Goal: Information Seeking & Learning: Learn about a topic

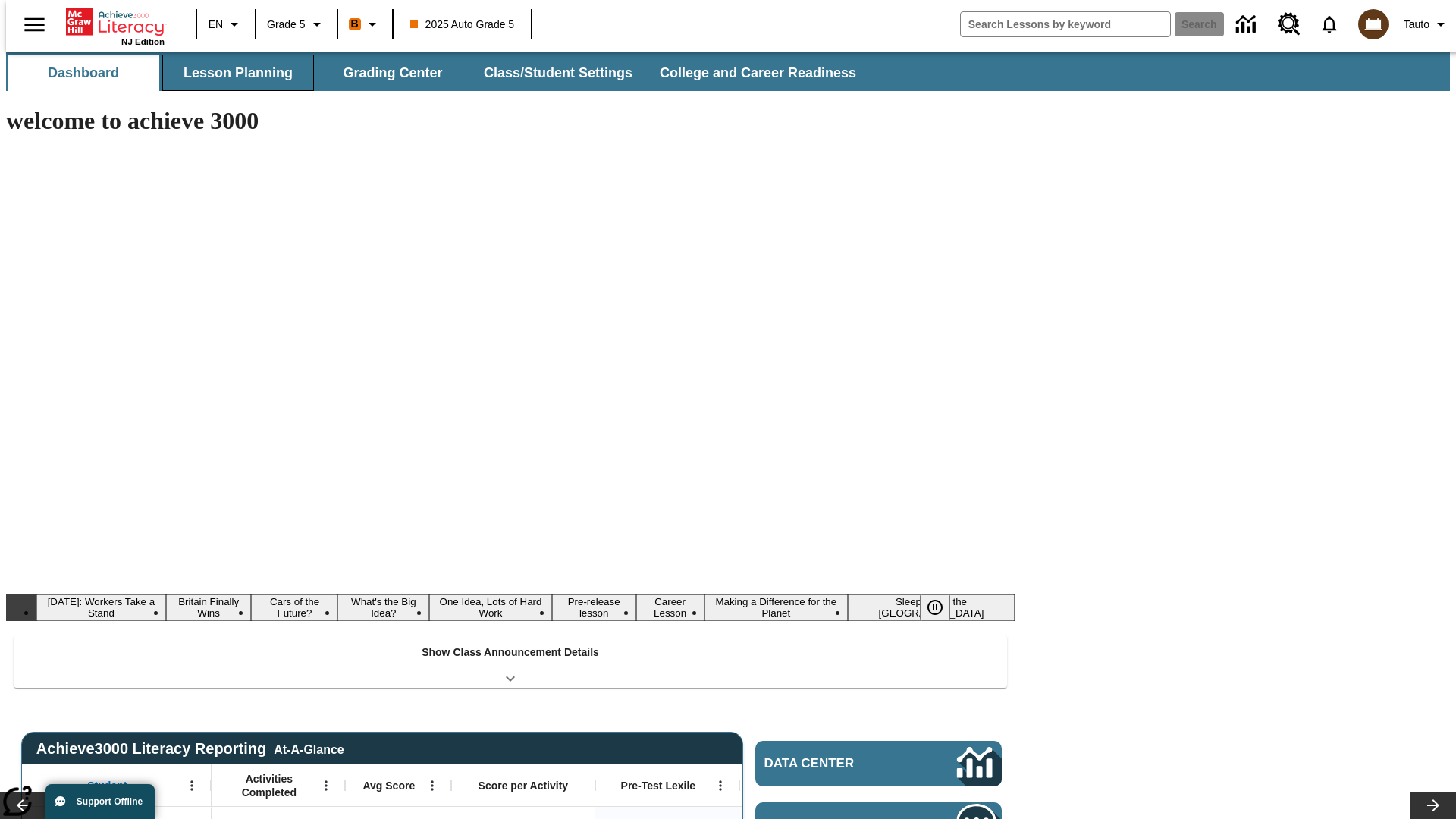
click at [232, 73] on button "Lesson Planning" at bounding box center [238, 73] width 152 height 37
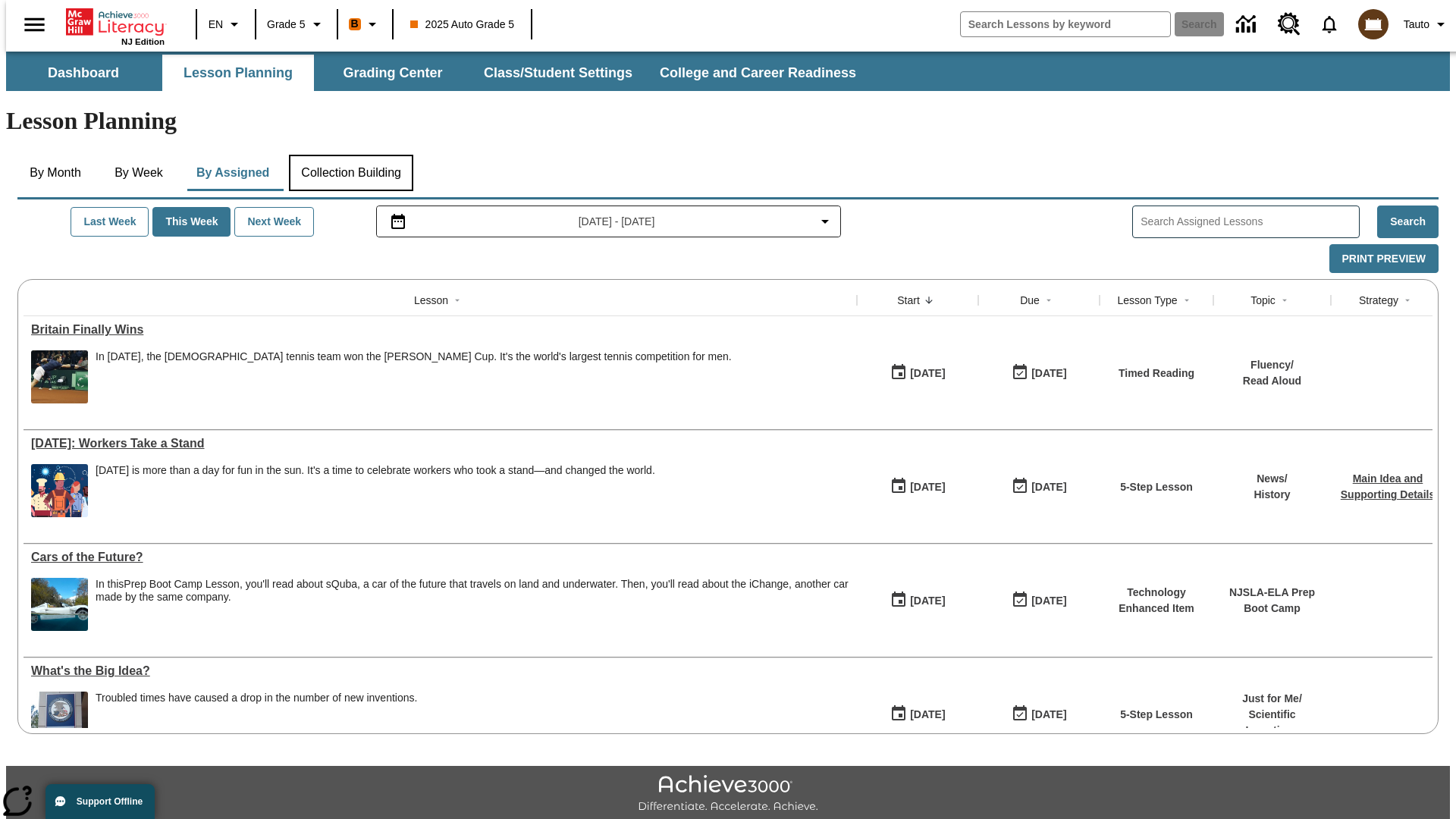
click at [350, 154] on button "Collection Building" at bounding box center [351, 172] width 125 height 37
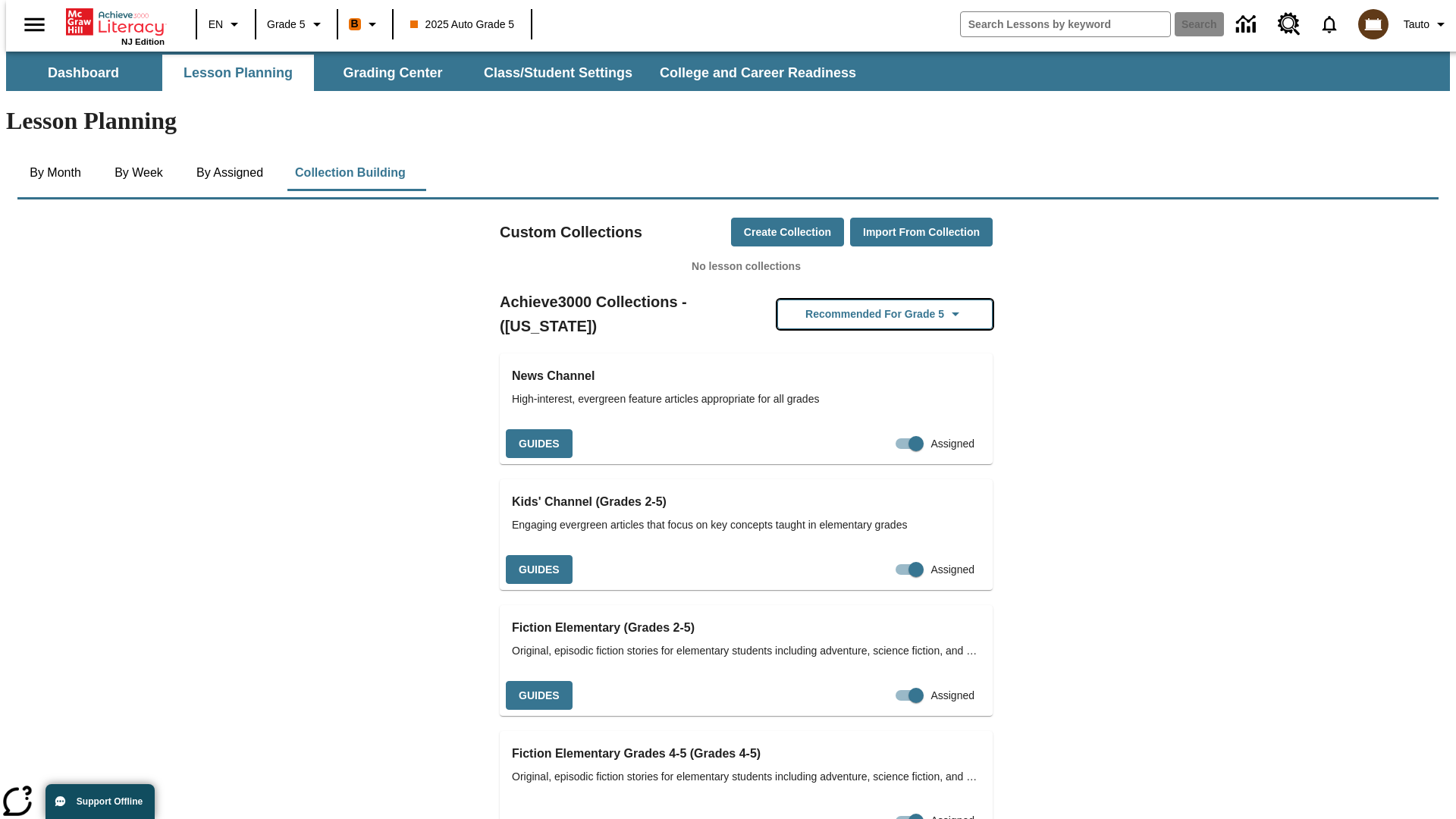
click at [861, 300] on button "Recommended for Grade 5" at bounding box center [886, 314] width 216 height 30
click at [882, 429] on input "Assigned" at bounding box center [916, 444] width 86 height 29
checkbox input "false"
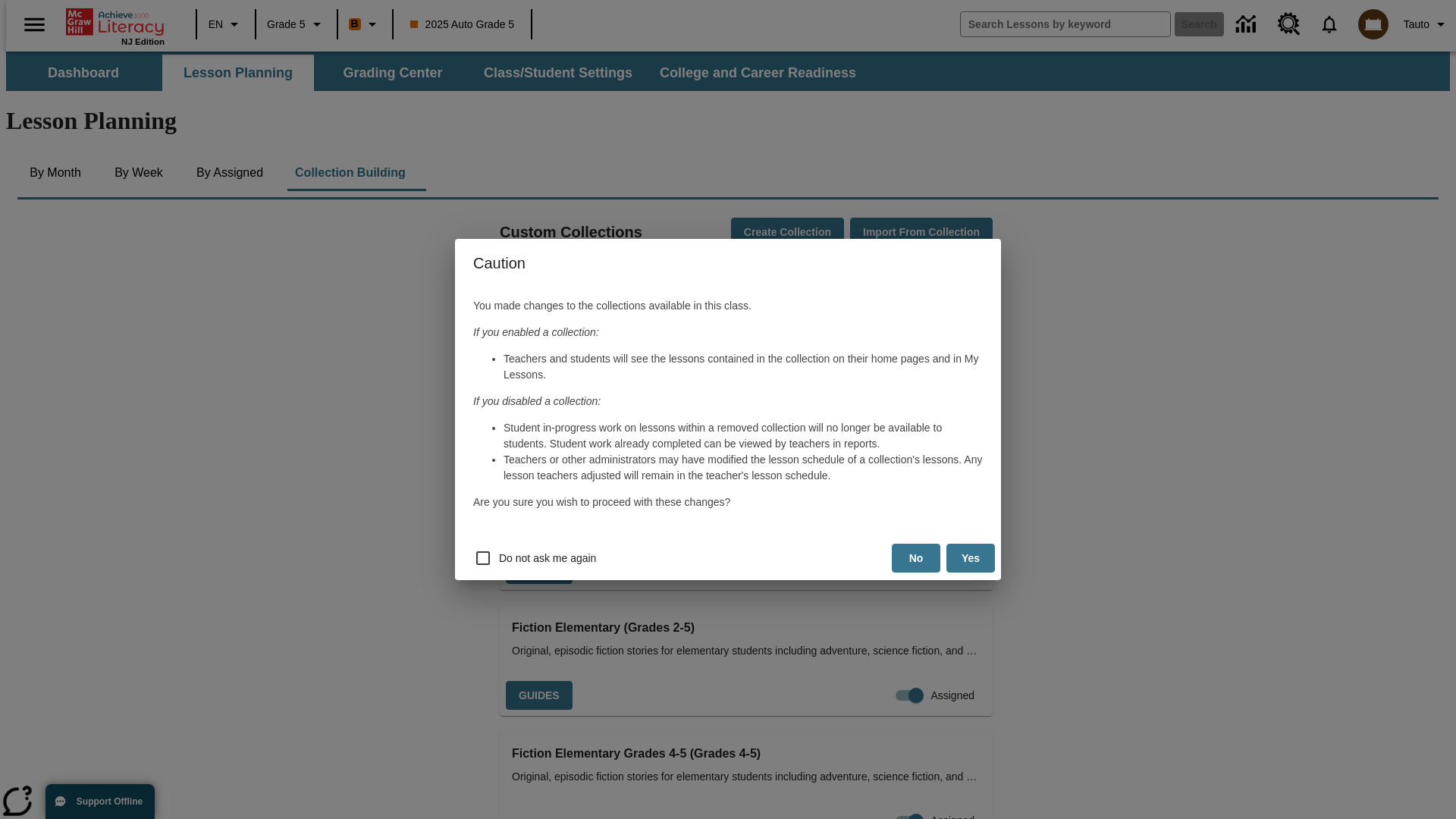
scroll to position [0, 7]
click at [971, 559] on button "Yes" at bounding box center [971, 559] width 49 height 30
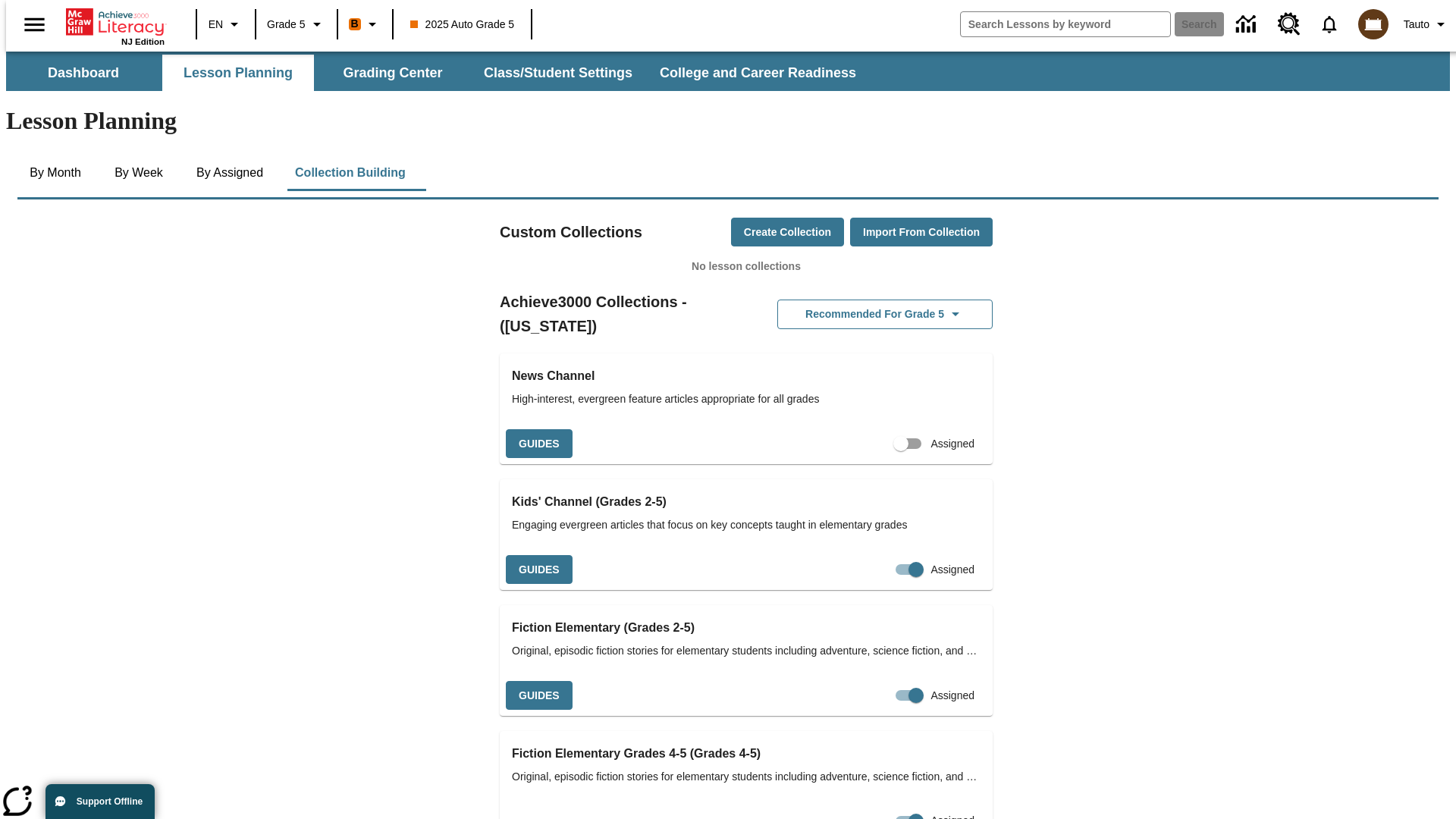
click at [875, 429] on input "Assigned" at bounding box center [901, 444] width 86 height 29
checkbox input "true"
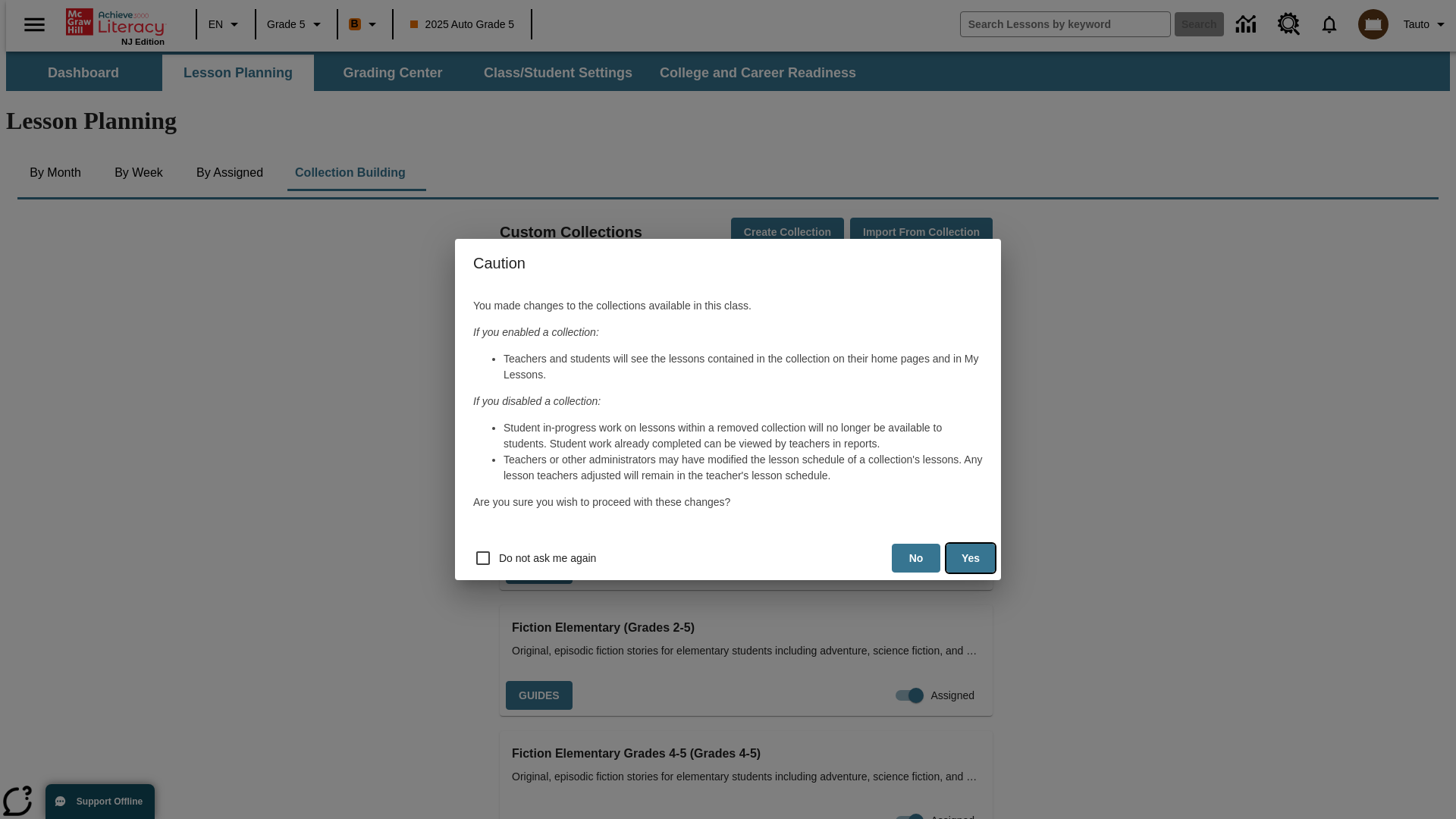
click at [971, 559] on button "Yes" at bounding box center [971, 559] width 49 height 30
